Goal: Task Accomplishment & Management: Manage account settings

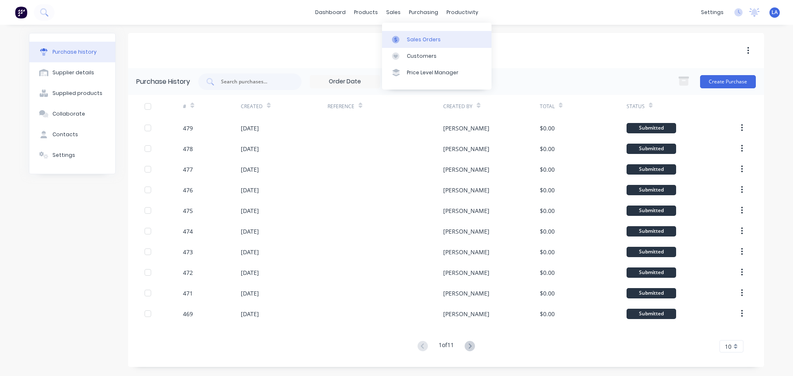
click at [403, 39] on div at bounding box center [398, 39] width 12 height 7
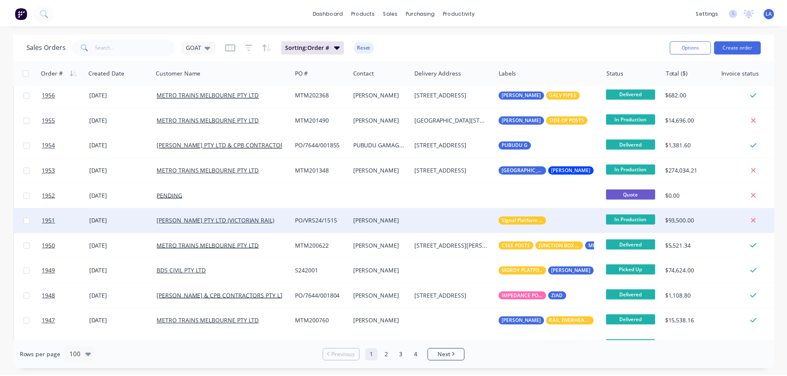
scroll to position [206, 0]
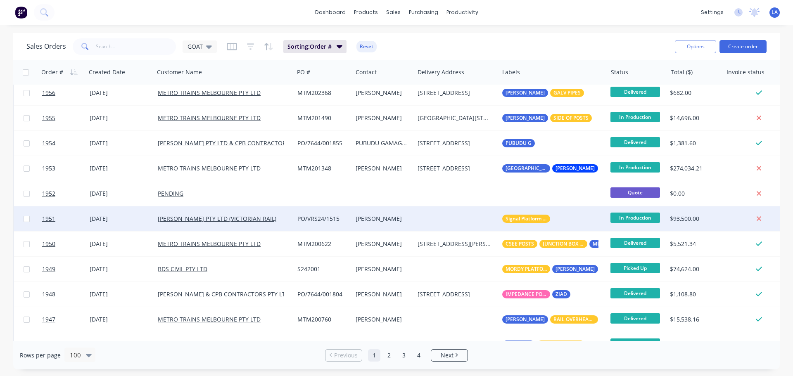
click at [145, 223] on div "[DATE]" at bounding box center [121, 219] width 62 height 8
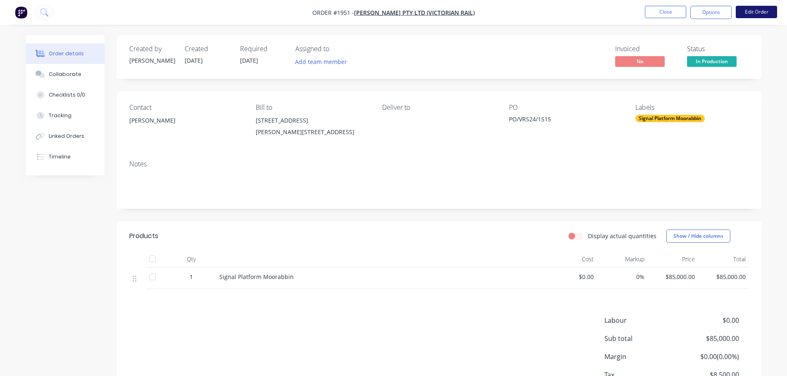
click at [740, 17] on button "Edit Order" at bounding box center [755, 12] width 41 height 12
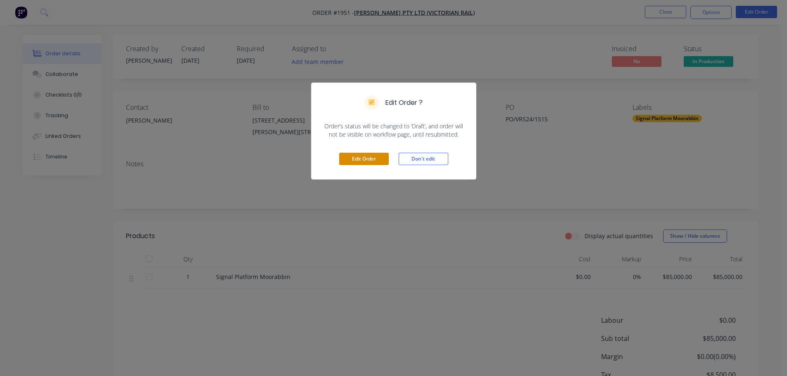
click at [363, 159] on button "Edit Order" at bounding box center [364, 159] width 50 height 12
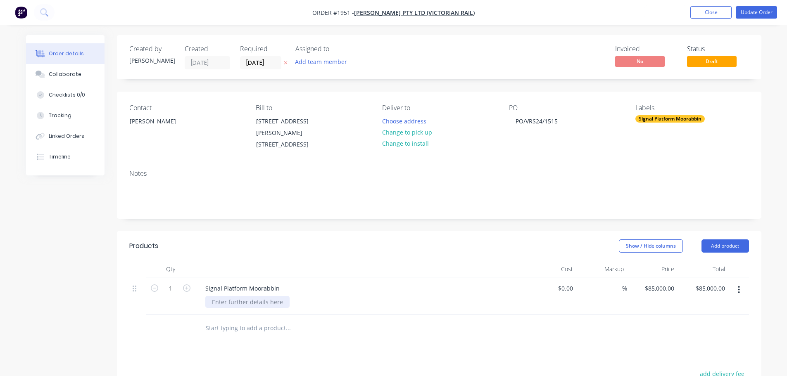
click at [257, 306] on div at bounding box center [247, 302] width 84 height 12
click at [320, 238] on header "Products Show / Hide columns Add product" at bounding box center [439, 246] width 644 height 30
click at [747, 17] on button "Update Order" at bounding box center [755, 12] width 41 height 12
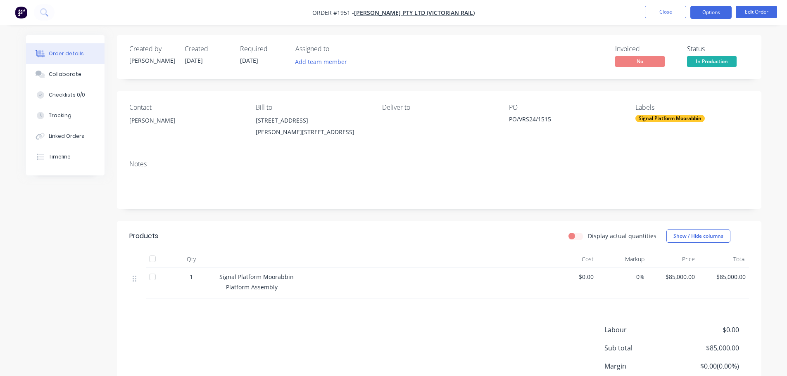
click at [699, 16] on button "Options" at bounding box center [710, 12] width 41 height 13
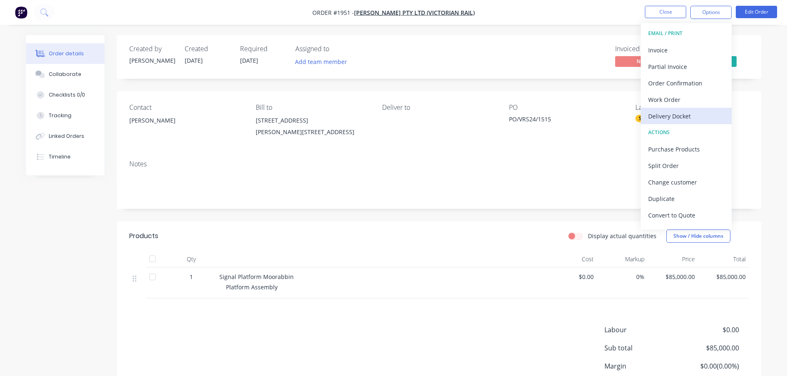
click at [684, 111] on div "Delivery Docket" at bounding box center [686, 116] width 76 height 12
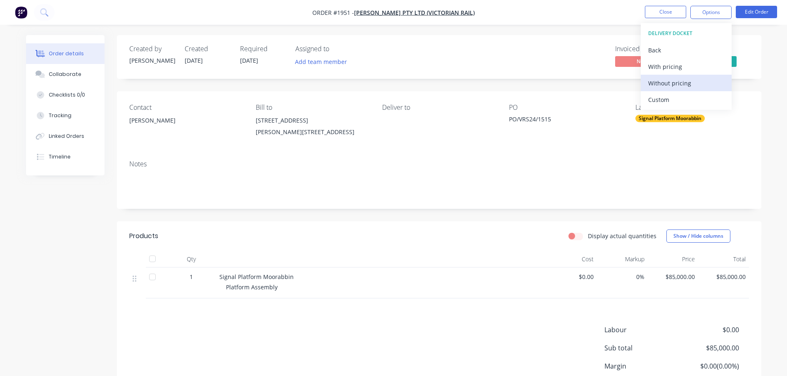
click at [690, 86] on div "Without pricing" at bounding box center [686, 83] width 76 height 12
